Goal: Information Seeking & Learning: Learn about a topic

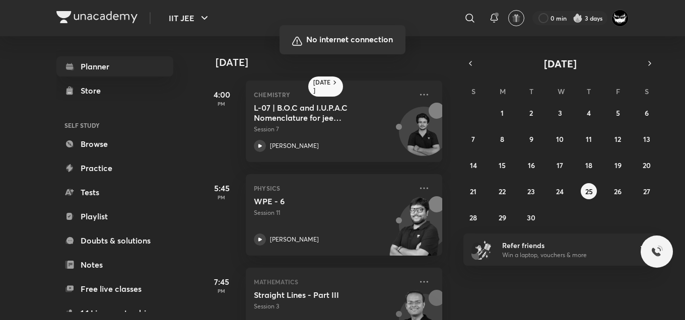
click at [566, 64] on div at bounding box center [342, 160] width 685 height 320
